Goal: Information Seeking & Learning: Understand process/instructions

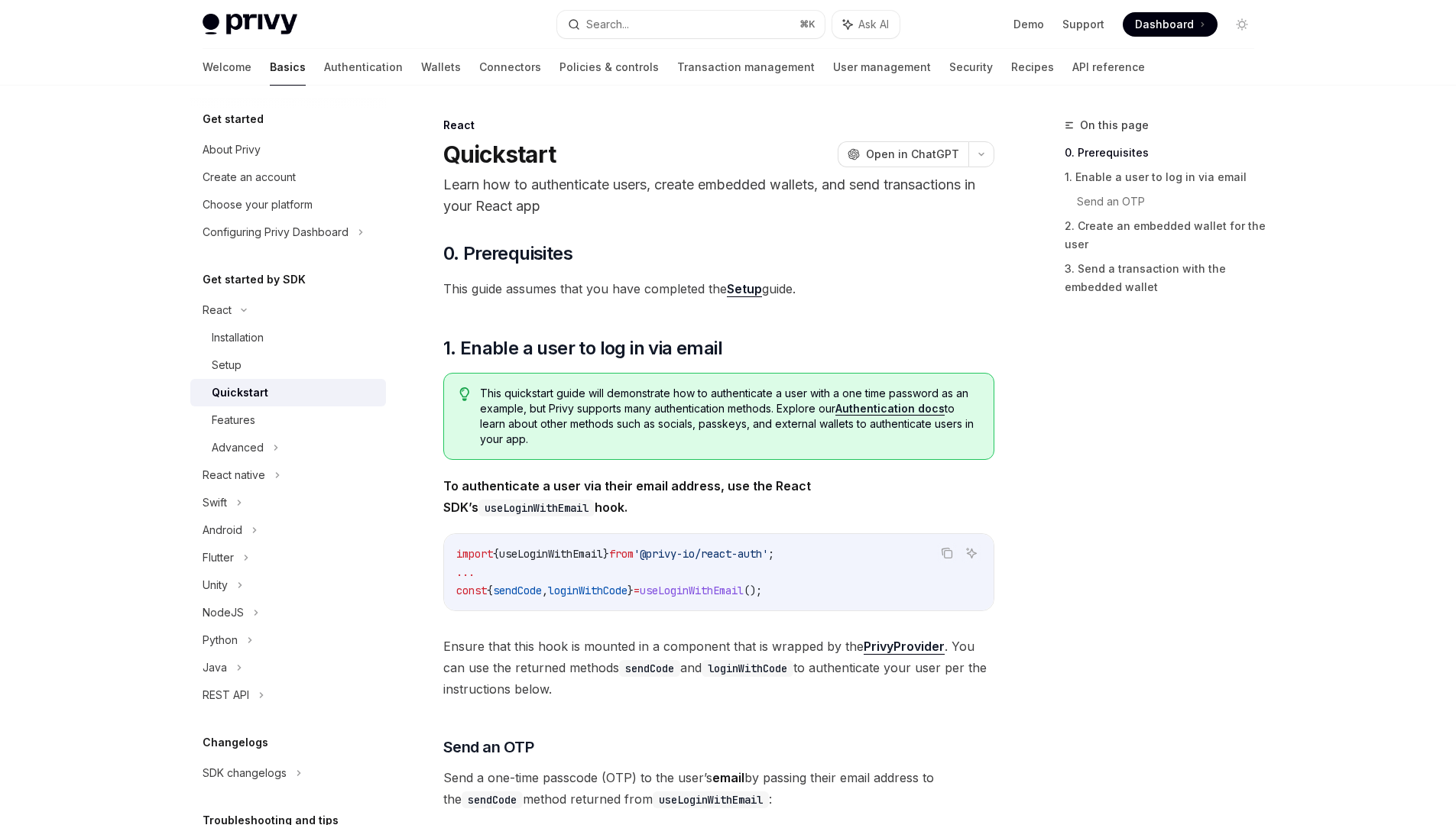
scroll to position [280, 0]
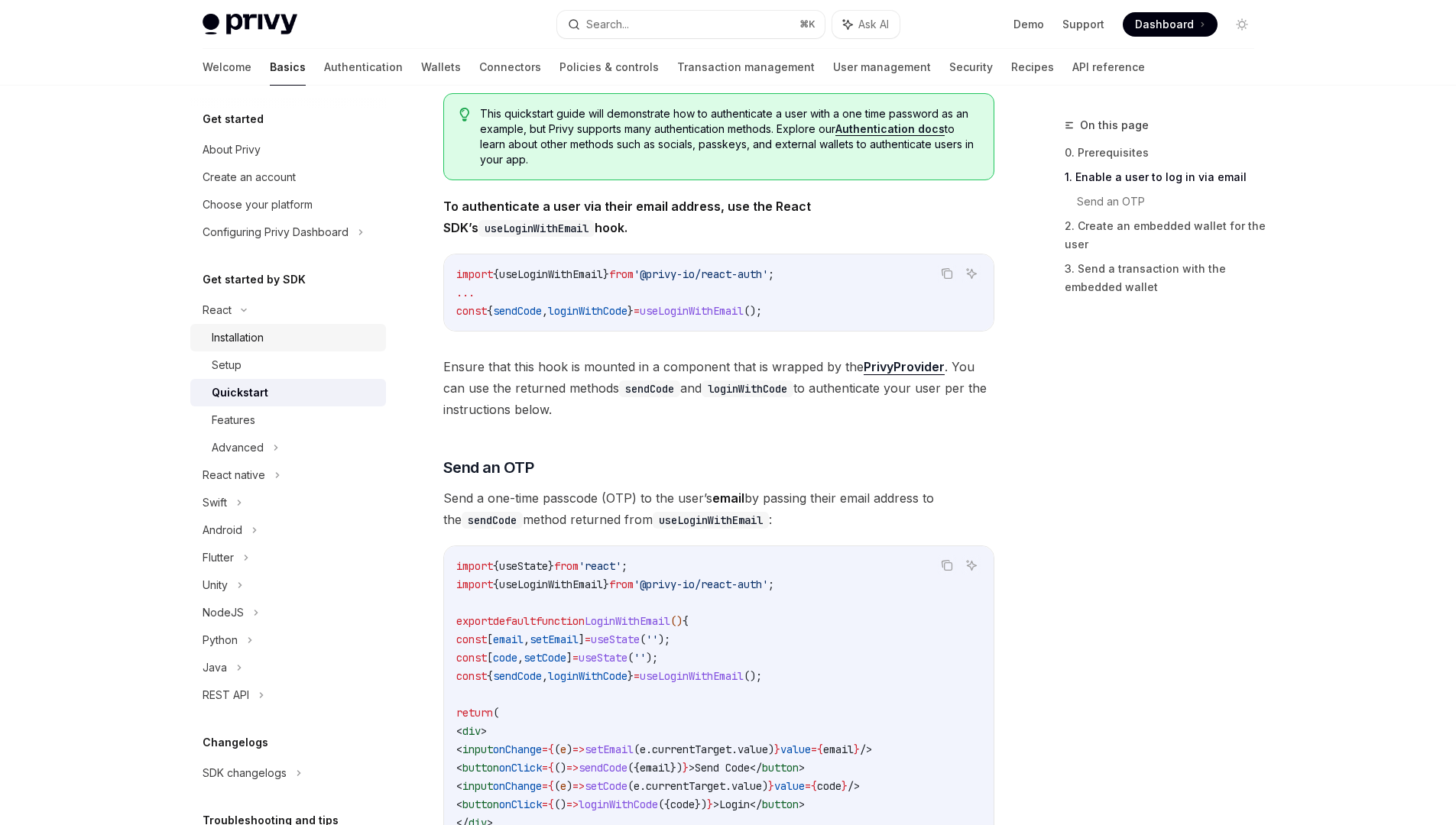
click at [268, 337] on div "Installation" at bounding box center [294, 338] width 165 height 19
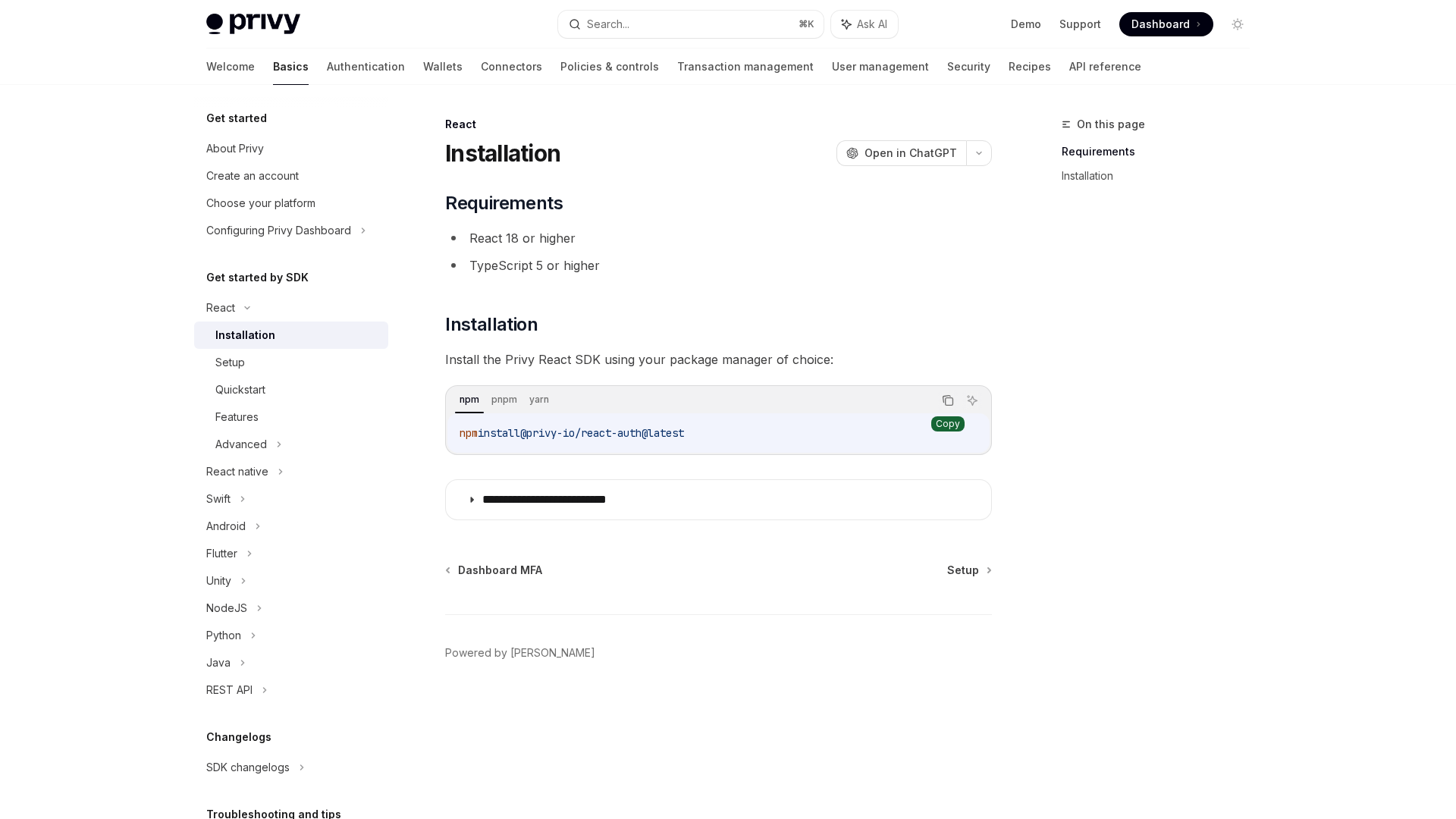
click at [948, 402] on icon "Copy the contents from the code block" at bounding box center [948, 401] width 12 height 12
click at [229, 360] on div "Setup" at bounding box center [230, 363] width 29 height 19
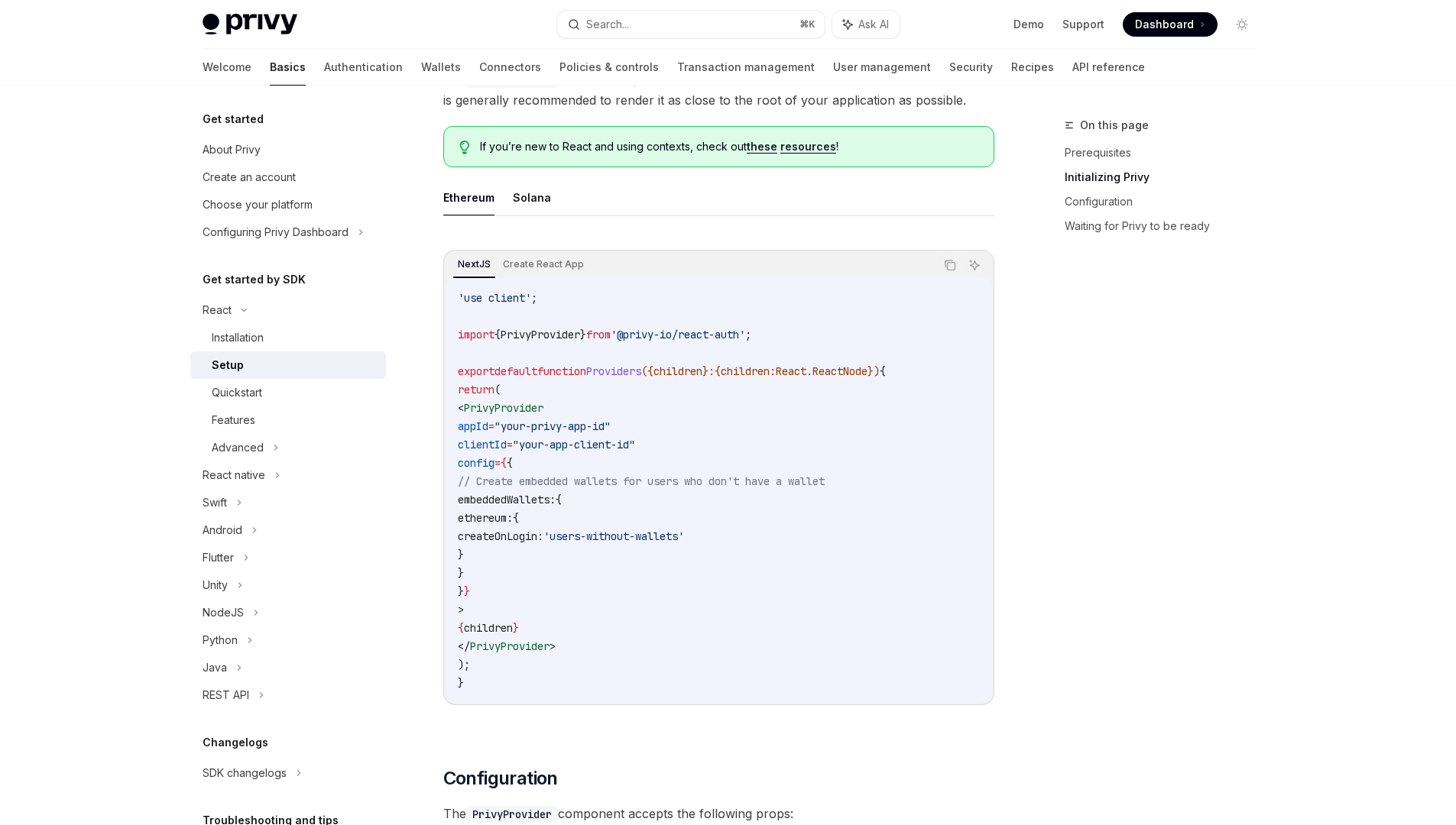
scroll to position [375, 0]
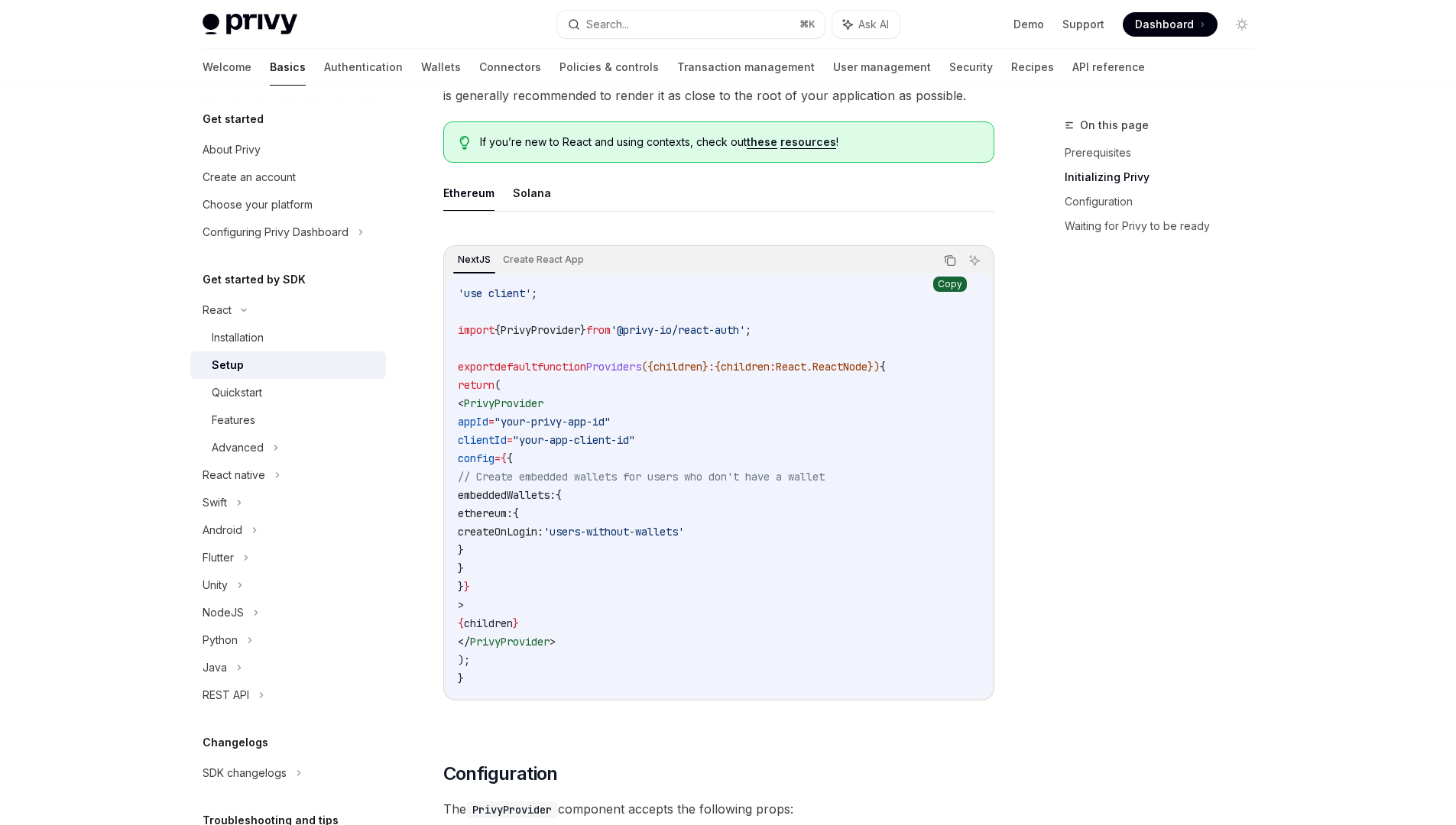
click at [944, 264] on icon "Copy the contents from the code block" at bounding box center [950, 261] width 12 height 12
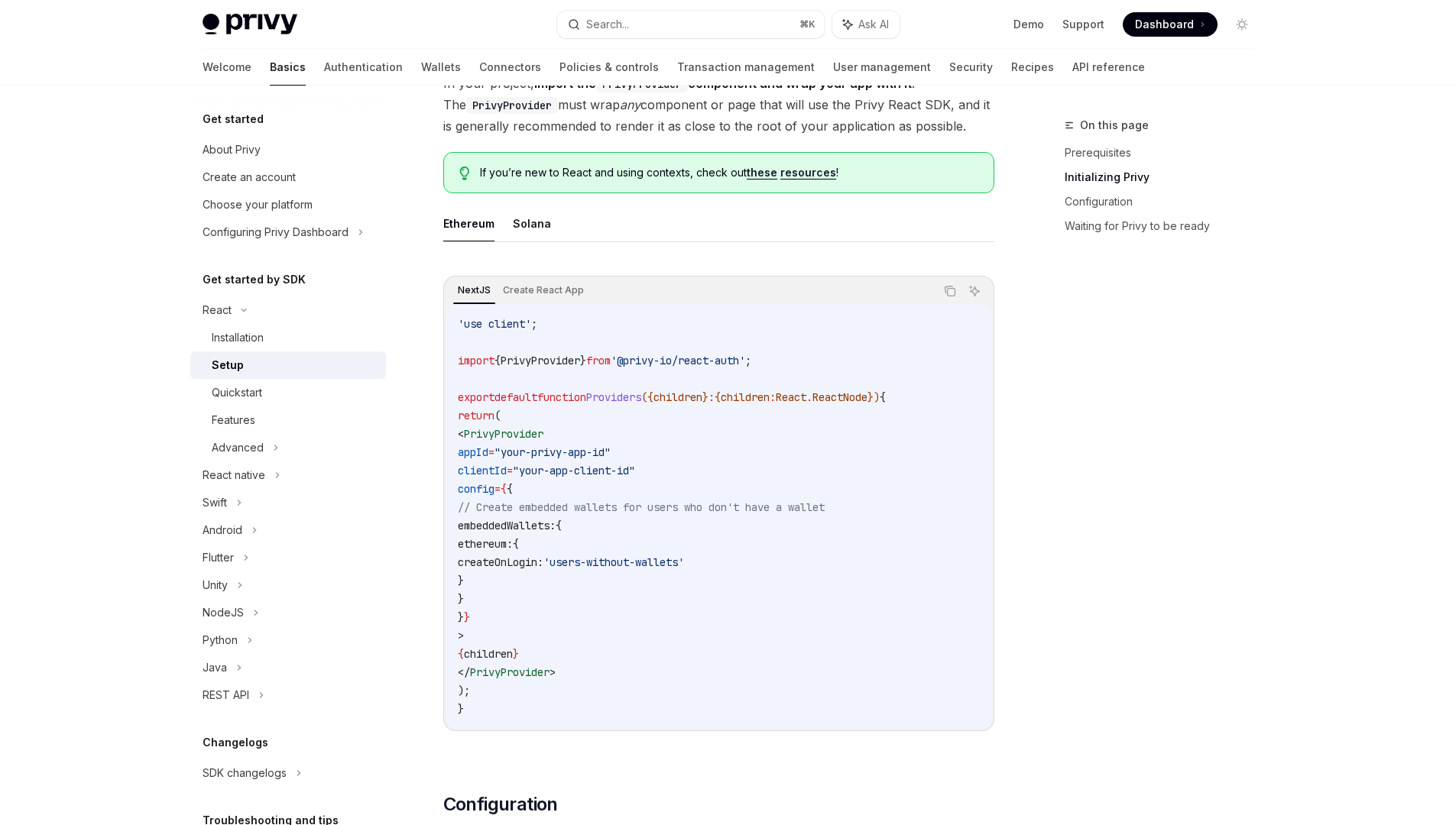
scroll to position [351, 0]
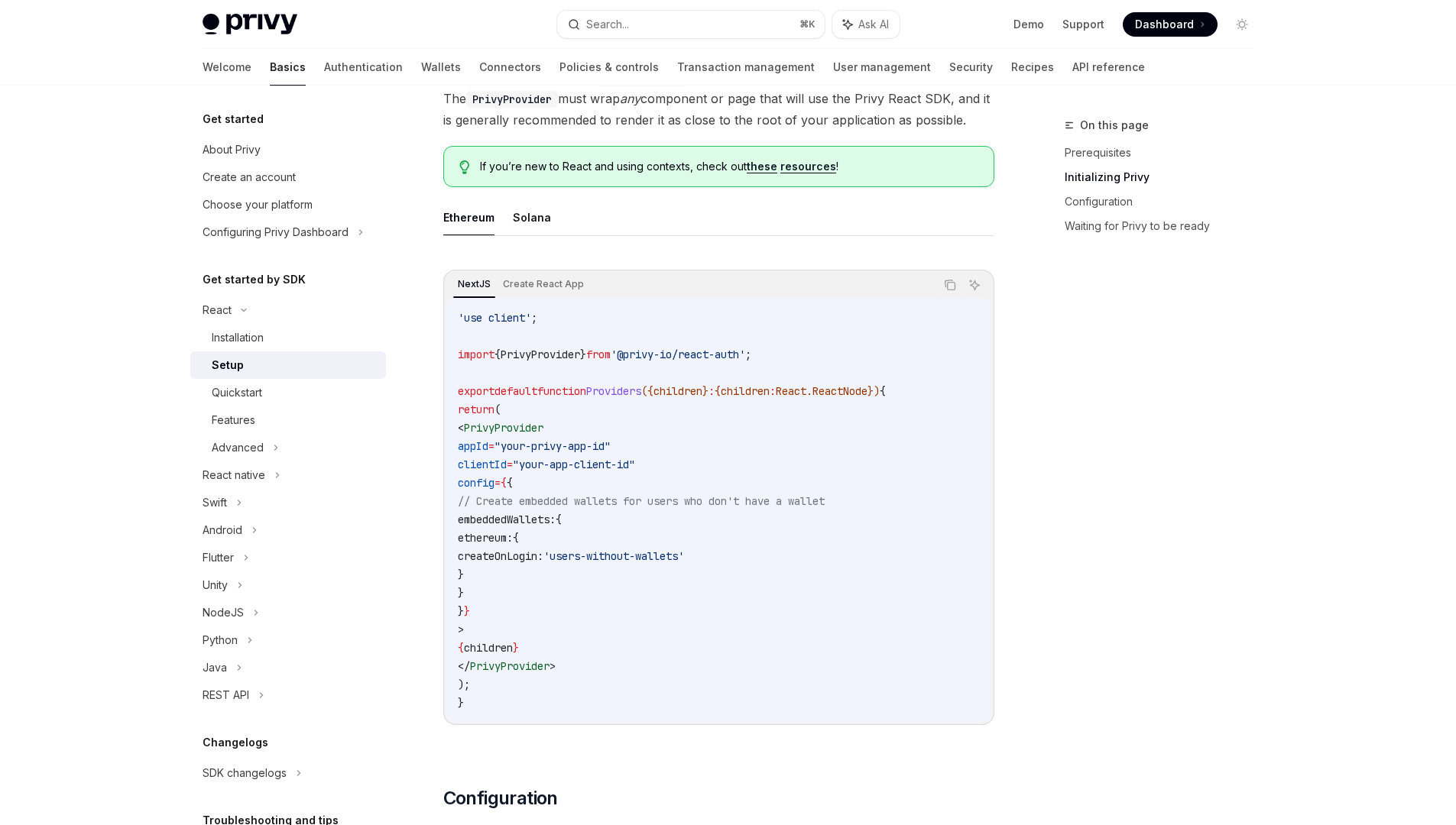
click at [519, 357] on span "PrivyProvider" at bounding box center [540, 354] width 79 height 13
copy code "import { PrivyProvider } from '@privy-io/react-auth' ;"
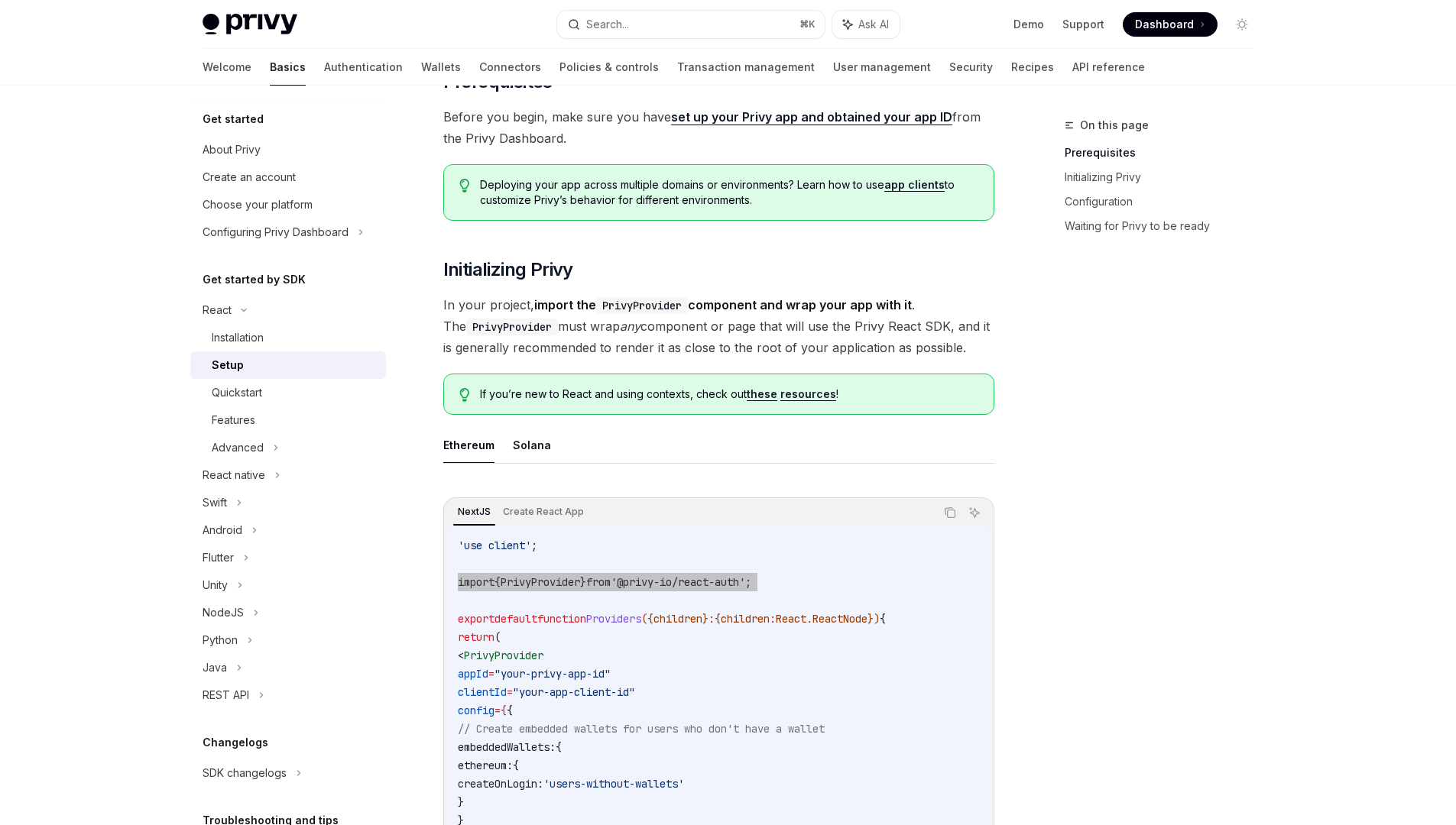
scroll to position [127, 0]
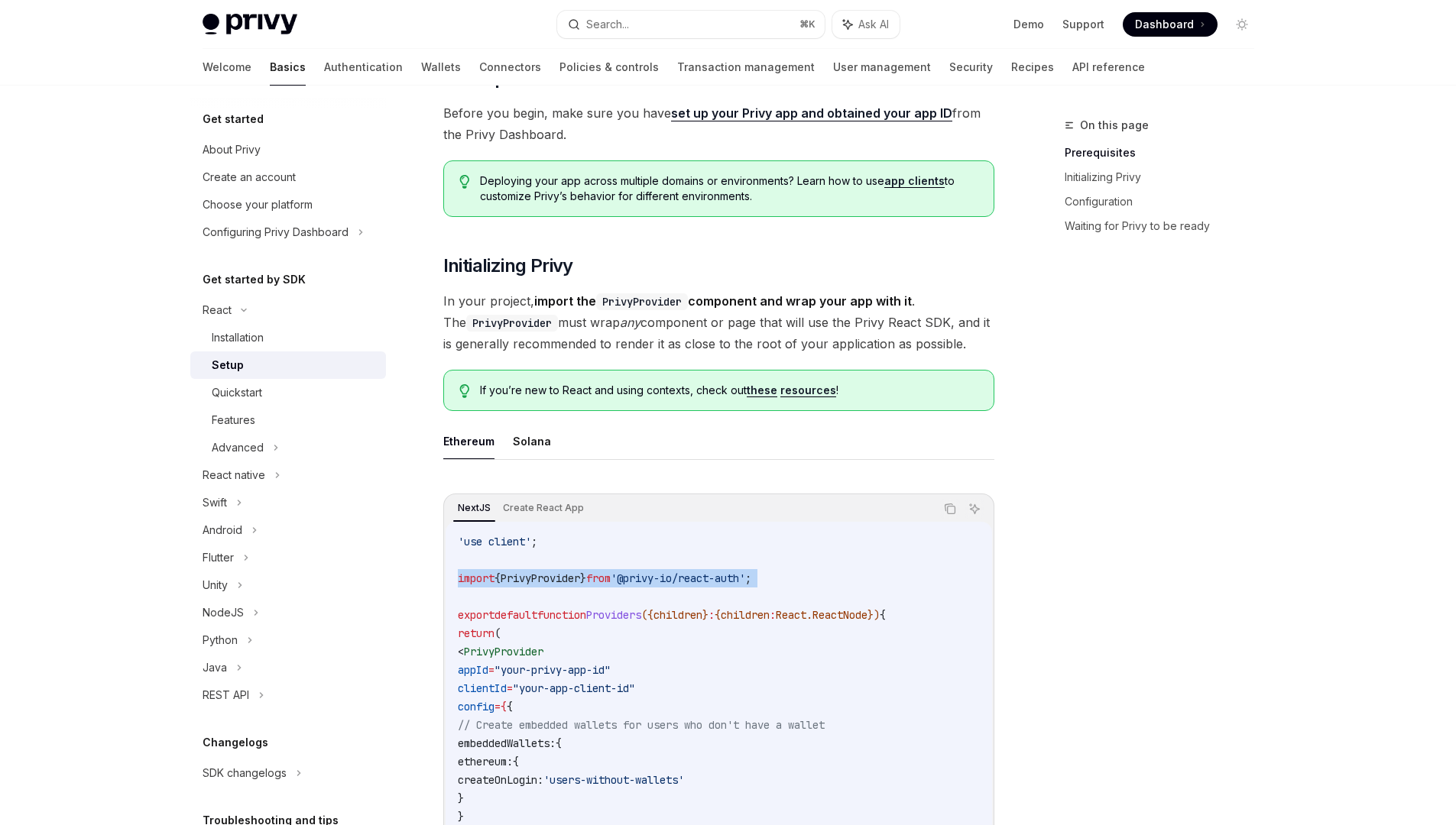
click at [493, 535] on span "'use client'" at bounding box center [495, 541] width 73 height 13
copy code "'use client' ;"
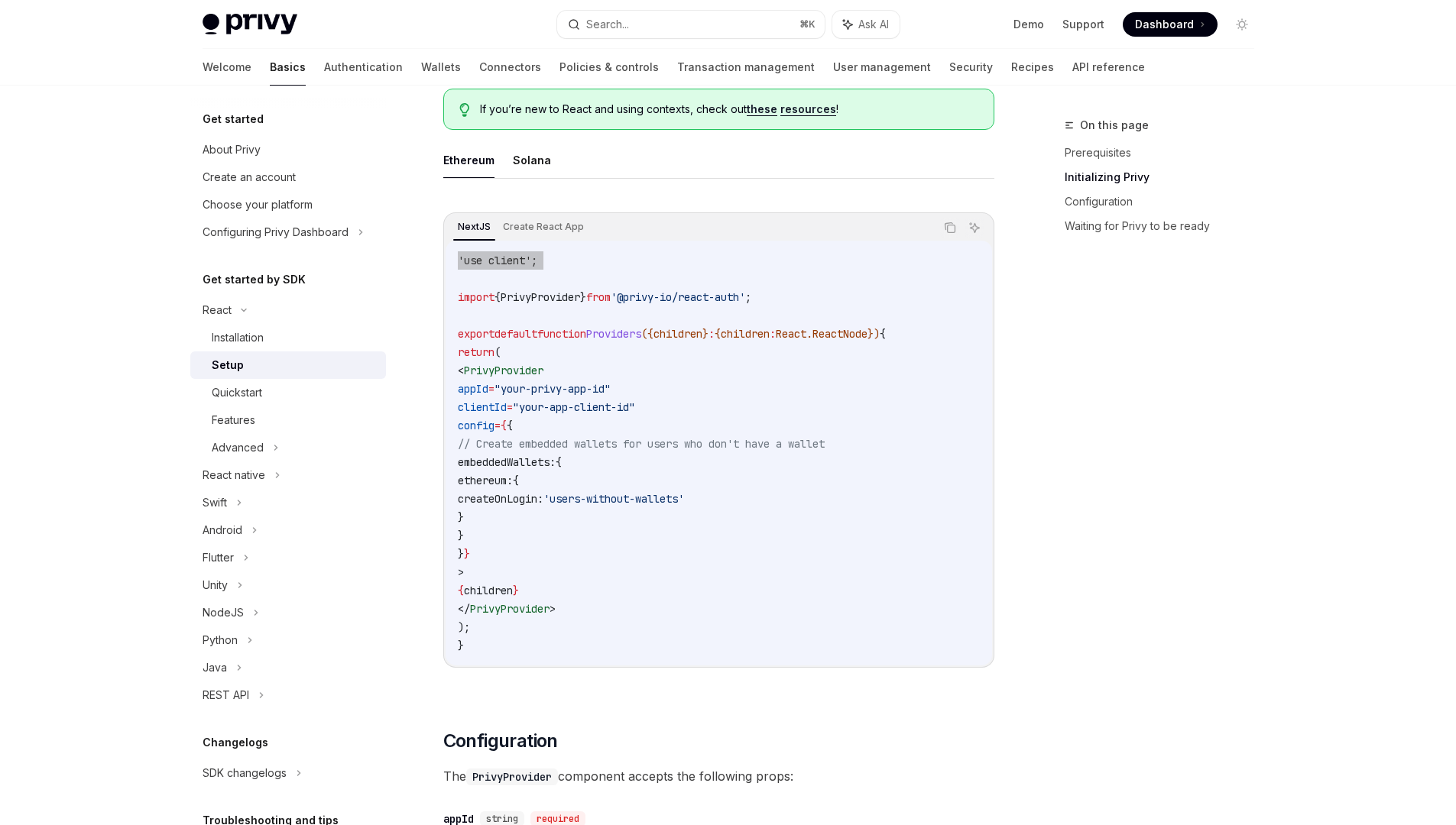
scroll to position [404, 0]
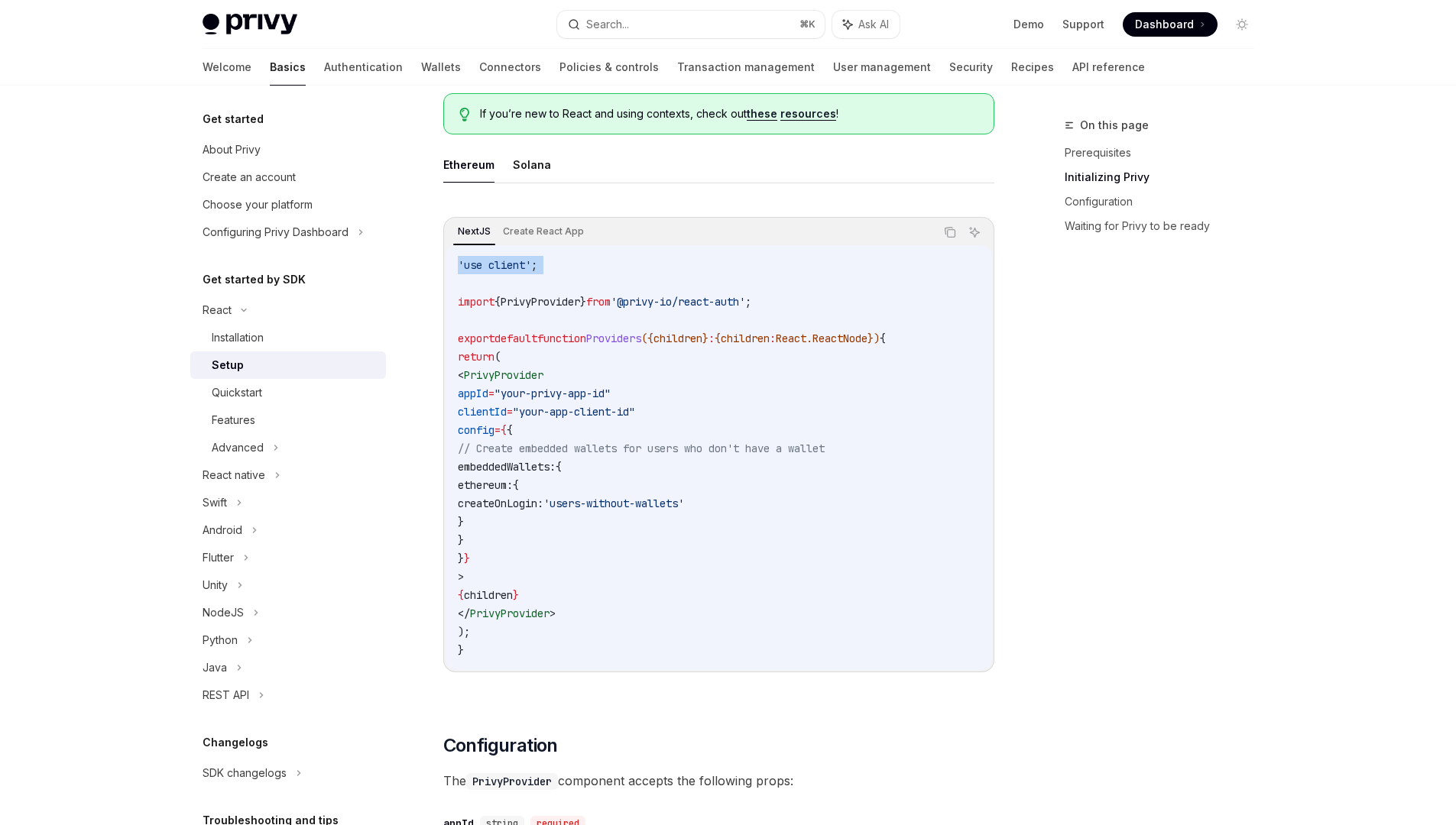
drag, startPoint x: 482, startPoint y: 375, endPoint x: 594, endPoint y: 615, distance: 264.8
click at [594, 615] on code "'use client' ; import { PrivyProvider } from '@privy-io/react-auth' ; export de…" at bounding box center [719, 457] width 522 height 404
copy code "< PrivyProvider appId = "your-privy-app-id" clientId = "your-app-client-id" con…"
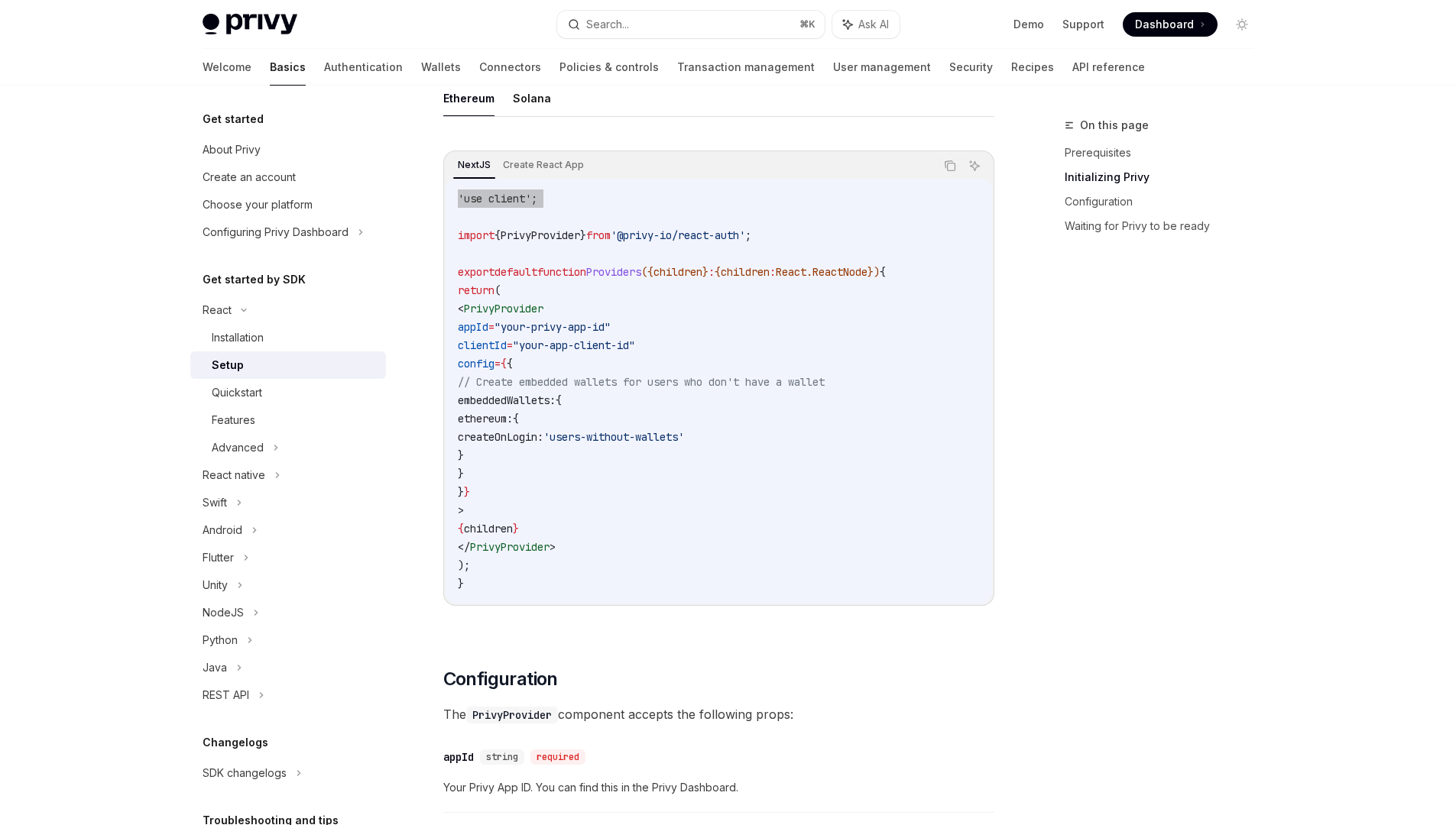
scroll to position [354, 0]
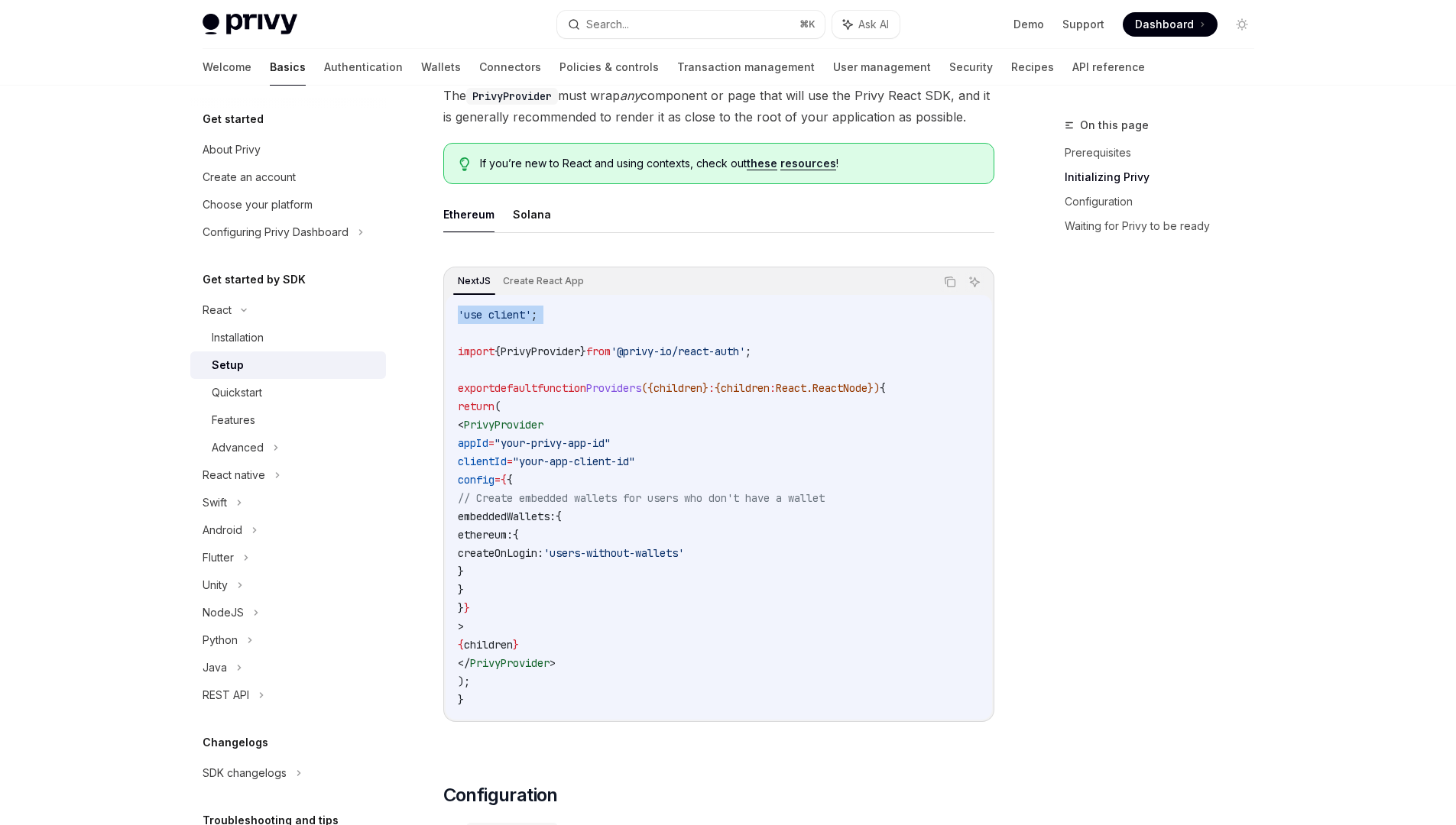
click at [1145, 20] on span "Dashboard" at bounding box center [1165, 24] width 59 height 15
type textarea "*"
